Goal: Information Seeking & Learning: Find specific fact

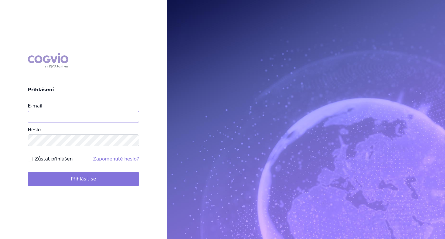
type input "jiri.janka@takeda.com"
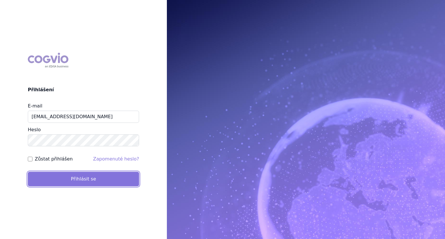
click at [101, 177] on button "Přihlásit se" at bounding box center [83, 179] width 111 height 14
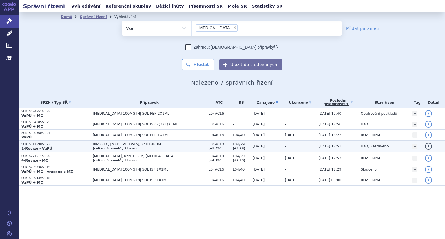
click at [429, 146] on link "detail" at bounding box center [428, 146] width 7 height 7
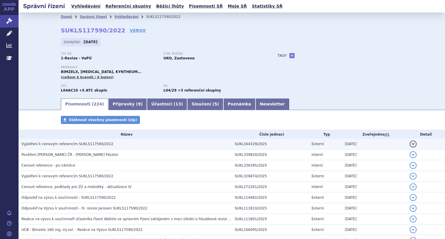
click at [52, 143] on span "Vyjádření k cenovým referencím SUKLS117590/2022" at bounding box center [67, 144] width 92 height 4
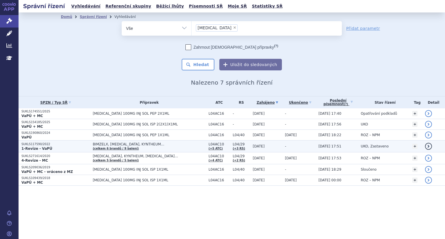
click at [106, 145] on span "BIMZELX, [MEDICAL_DATA], KYNTHEUM…" at bounding box center [149, 144] width 113 height 4
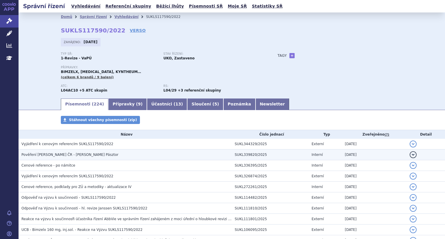
click at [410, 155] on button "detail" at bounding box center [413, 154] width 7 height 7
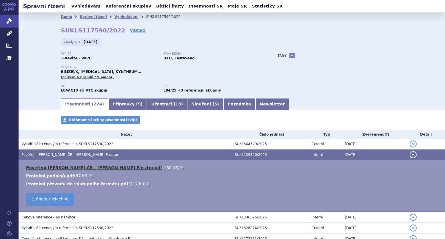
click at [78, 168] on link "Pověření ELI LILLY ČR - Ing. Bálint Pásztor.pdf" at bounding box center [94, 168] width 136 height 5
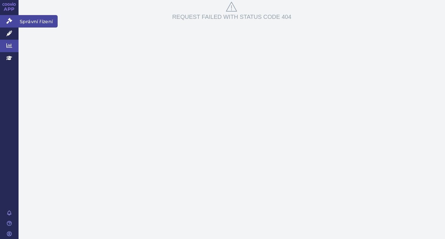
click at [10, 21] on icon at bounding box center [9, 21] width 6 height 6
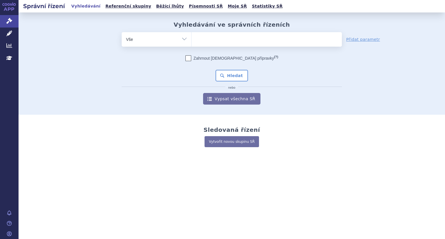
click at [230, 37] on ul at bounding box center [267, 38] width 150 height 12
click at [192, 37] on select at bounding box center [191, 39] width 0 height 14
click at [230, 37] on ul at bounding box center [267, 38] width 150 height 12
click at [192, 37] on select at bounding box center [191, 39] width 0 height 14
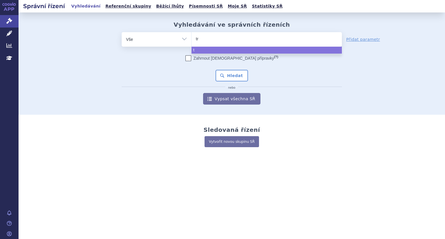
type input "tre"
type input "trem"
type input "tremf"
type input "tremfy"
type input "tremfya"
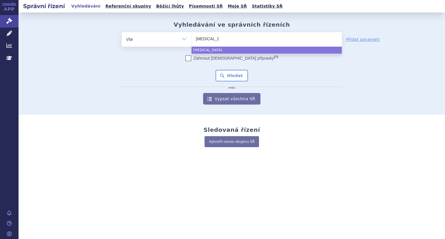
select select "tremfya"
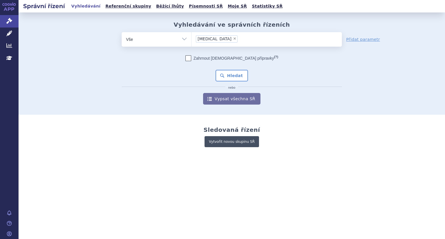
click at [231, 141] on link "Vytvořit novou skupinu SŘ" at bounding box center [232, 141] width 55 height 11
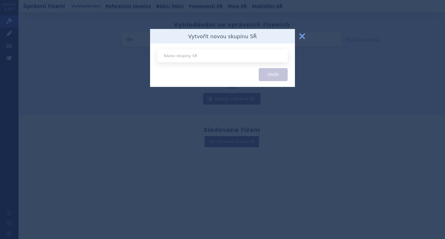
click at [304, 35] on button "zavřít" at bounding box center [303, 36] width 12 height 12
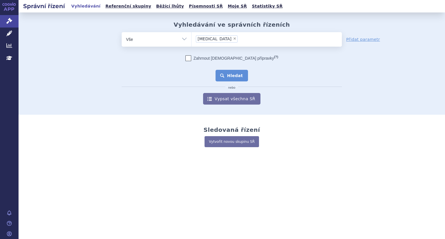
click at [235, 79] on button "Hledat" at bounding box center [232, 76] width 33 height 12
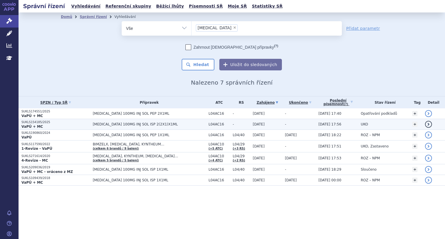
click at [162, 126] on td "[MEDICAL_DATA] 100MG INJ SOL ISP 2(2X1)X1ML" at bounding box center [148, 124] width 116 height 11
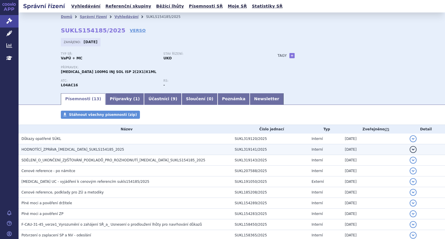
click at [74, 150] on span "HODNOTÍCÍ_ZPRÁVA_[MEDICAL_DATA]_SUKLS154185_2025" at bounding box center [72, 150] width 103 height 4
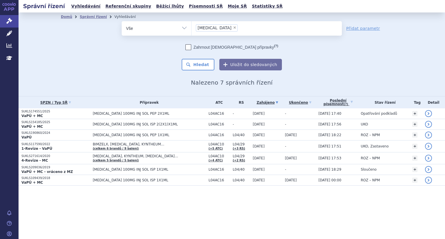
click at [233, 27] on span "×" at bounding box center [234, 27] width 3 height 3
click at [192, 27] on select "tremfya" at bounding box center [191, 28] width 0 height 14
select select
click at [200, 30] on ul at bounding box center [267, 27] width 150 height 12
click at [192, 30] on select "[MEDICAL_DATA]" at bounding box center [191, 28] width 0 height 14
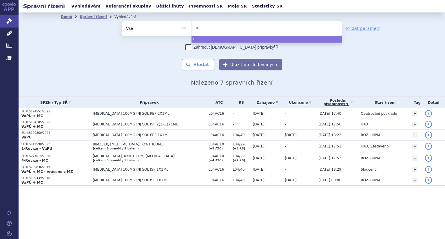
type input "up"
type input "upad"
type input "upada"
type input "upad"
type input "upa"
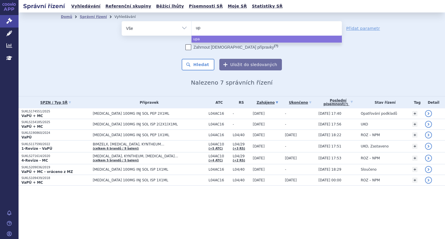
type input "u"
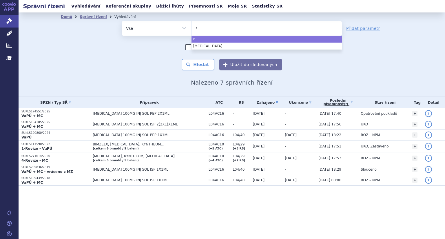
type input "ri"
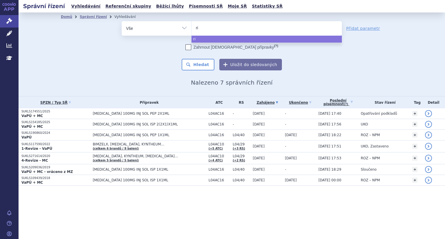
type input "rin"
type input "rinv"
type input "rinvo"
type input "rinvoq"
select select "rinvoq"
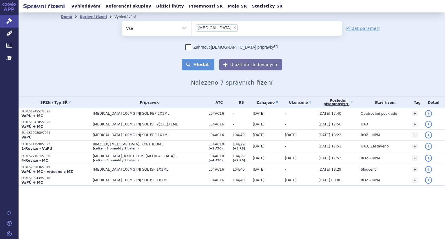
click at [197, 65] on button "Hledat" at bounding box center [198, 65] width 33 height 12
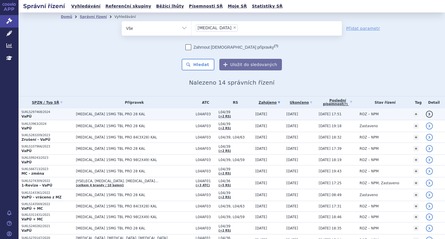
click at [426, 112] on link "detail" at bounding box center [429, 114] width 7 height 7
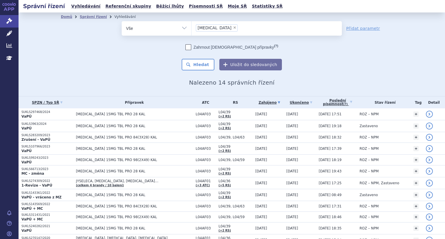
click at [233, 29] on span "×" at bounding box center [234, 27] width 3 height 3
click at [192, 29] on select "rinvoq" at bounding box center [191, 28] width 0 height 14
select select
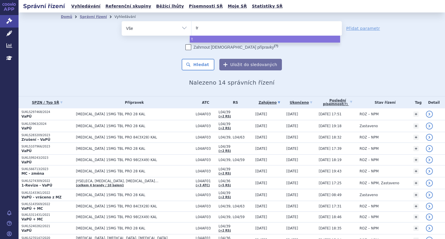
type input "tre"
type input "trem"
type input "tremf"
type input "tremfy"
type input "tremfya"
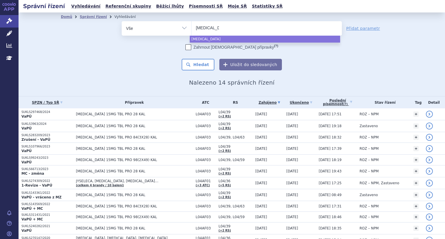
select select "tremfya"
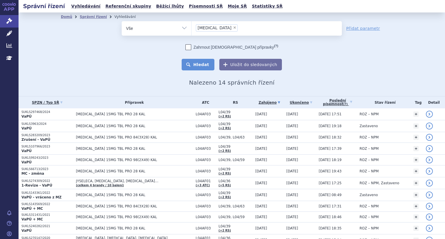
click at [200, 66] on button "Hledat" at bounding box center [198, 65] width 33 height 12
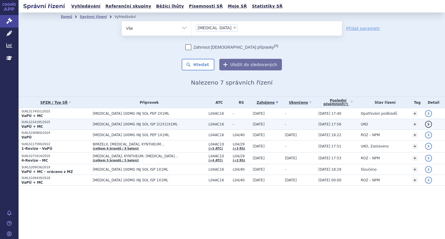
click at [427, 123] on link "detail" at bounding box center [428, 124] width 7 height 7
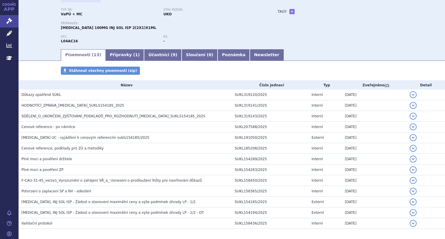
scroll to position [43, 0]
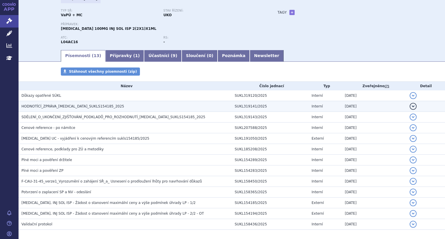
click at [411, 106] on button "detail" at bounding box center [413, 106] width 7 height 7
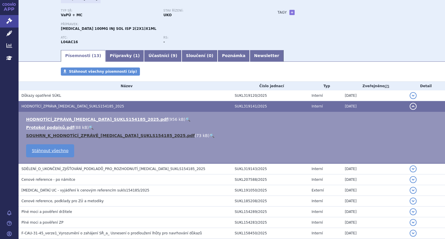
click at [142, 135] on link "SOUHRN_K_HODNOTÍCÍ_ZPRÁVĚ_[MEDICAL_DATA]_SUKLS154185_2025.pdf" at bounding box center [110, 135] width 169 height 5
